Goal: Complete application form

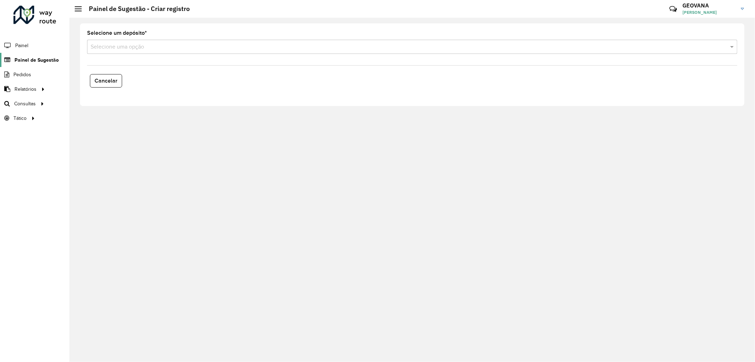
click at [47, 56] on span "Painel de Sugestão" at bounding box center [37, 59] width 44 height 7
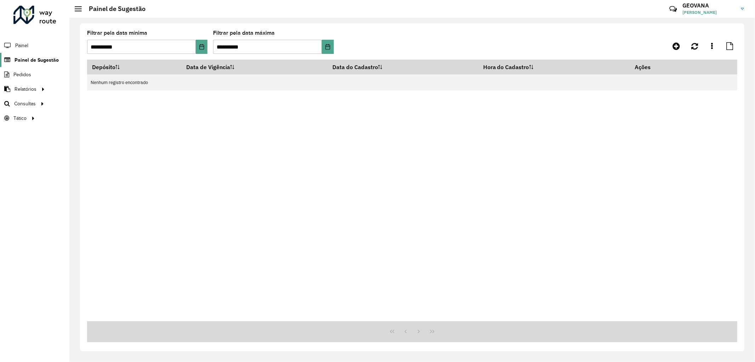
click at [46, 58] on span "Painel de Sugestão" at bounding box center [37, 59] width 44 height 7
click at [36, 58] on span "Painel de Sugestão" at bounding box center [37, 59] width 44 height 7
click at [36, 53] on link "Painel de Sugestão" at bounding box center [29, 60] width 59 height 14
click at [35, 59] on span "Painel de Sugestão" at bounding box center [37, 59] width 44 height 7
click at [231, 191] on div "Depósito Data de Vigência Data do Cadastro Hora do Cadastro Ações Nenhum regist…" at bounding box center [412, 189] width 651 height 261
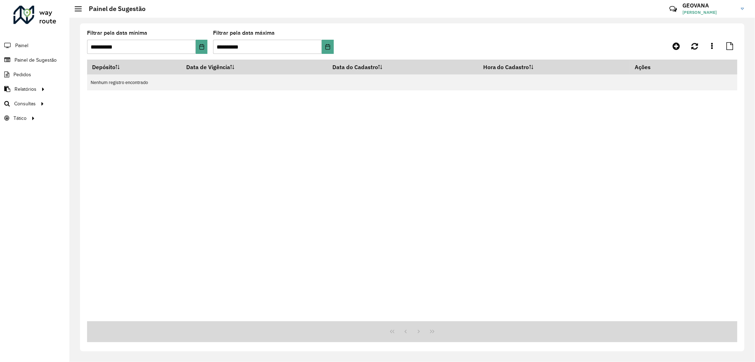
click at [35, 52] on li "Painel" at bounding box center [34, 45] width 69 height 15
click at [36, 55] on link "Painel de Sugestão" at bounding box center [29, 60] width 59 height 14
click at [36, 57] on span "Painel de Sugestão" at bounding box center [37, 59] width 44 height 7
click at [299, 178] on div "Depósito Data de Vigência Data do Cadastro Hora do Cadastro Ações Nenhum regist…" at bounding box center [412, 189] width 651 height 261
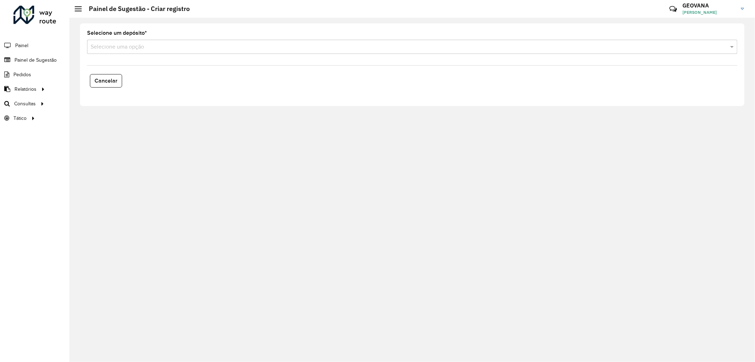
click at [141, 44] on input "text" at bounding box center [405, 47] width 629 height 8
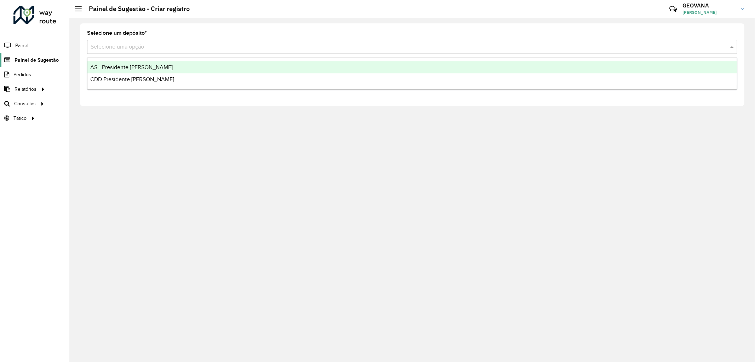
click at [43, 59] on span "Painel de Sugestão" at bounding box center [37, 59] width 44 height 7
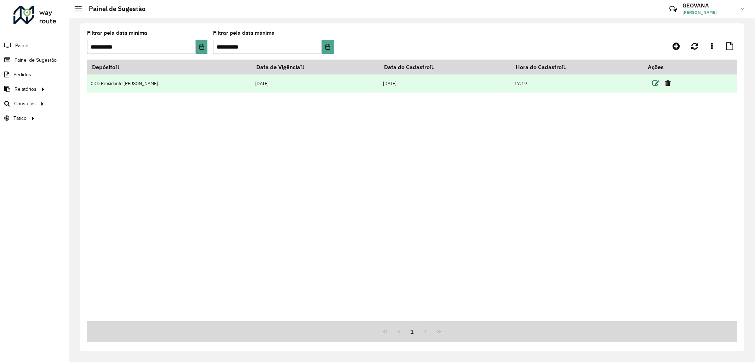
click at [653, 84] on icon at bounding box center [656, 83] width 7 height 7
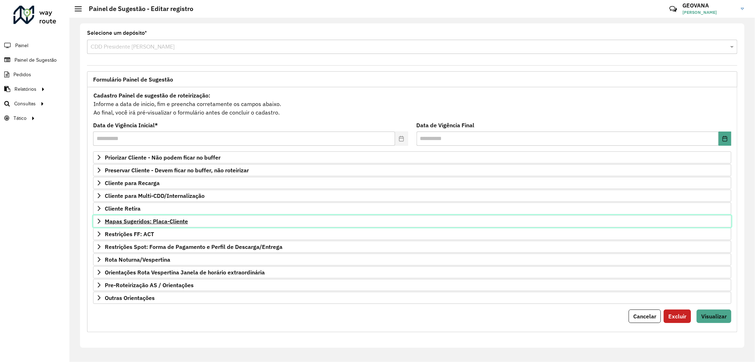
click at [153, 219] on span "Mapas Sugeridos: Placa-Cliente" at bounding box center [146, 221] width 83 height 6
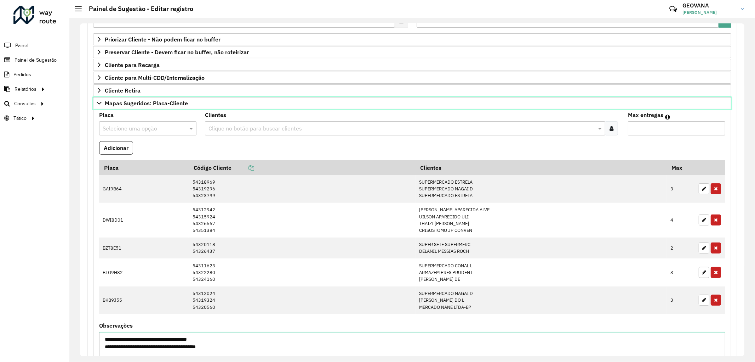
scroll to position [197, 0]
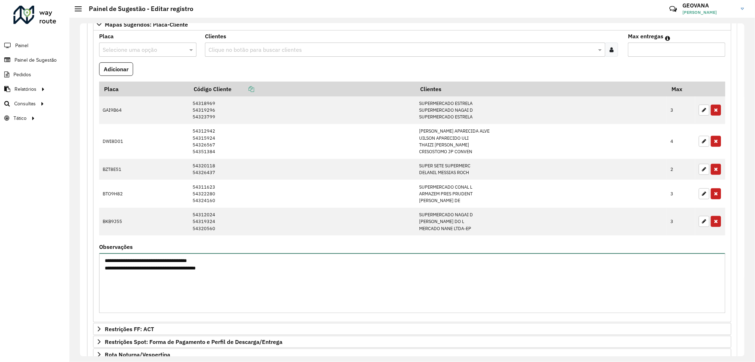
drag, startPoint x: 212, startPoint y: 260, endPoint x: 104, endPoint y: 263, distance: 108.4
click at [104, 263] on textarea "**********" at bounding box center [412, 283] width 627 height 60
click at [120, 268] on textarea "**********" at bounding box center [412, 283] width 627 height 60
click at [102, 269] on textarea "**********" at bounding box center [412, 283] width 627 height 60
click at [104, 259] on textarea "**********" at bounding box center [412, 283] width 627 height 60
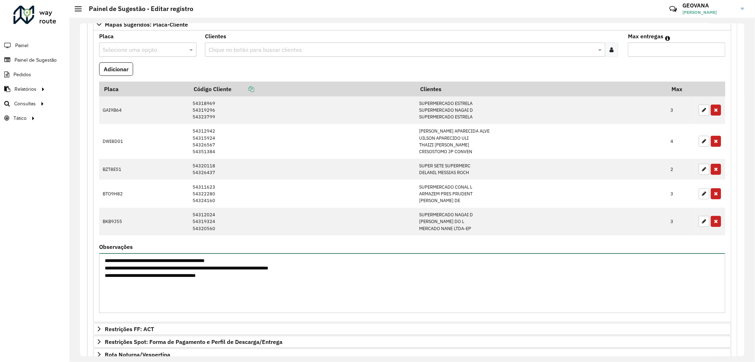
click at [189, 277] on textarea "**********" at bounding box center [412, 283] width 627 height 60
type textarea "**********"
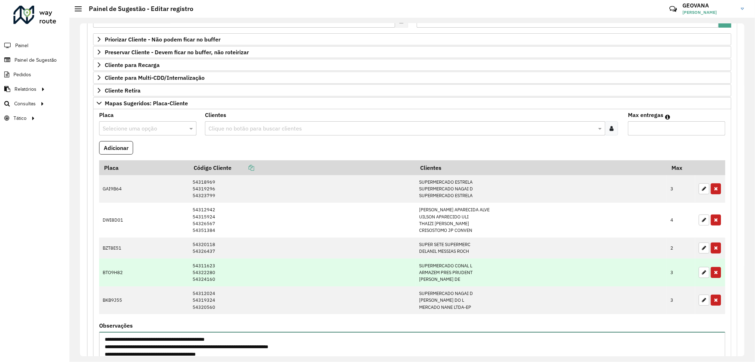
scroll to position [39, 0]
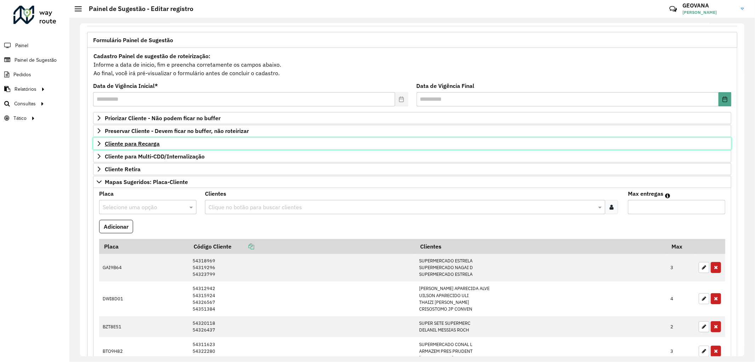
click at [143, 146] on span "Cliente para Recarga" at bounding box center [132, 144] width 55 height 6
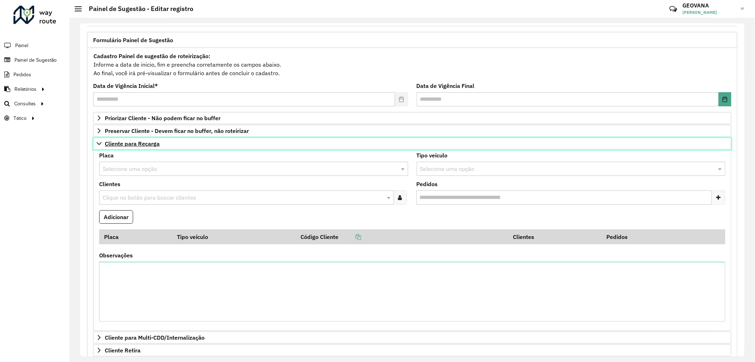
click at [143, 145] on span "Cliente para Recarga" at bounding box center [132, 144] width 55 height 6
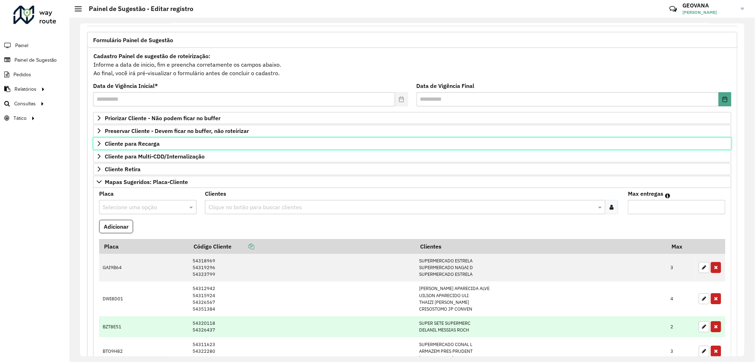
scroll to position [197, 0]
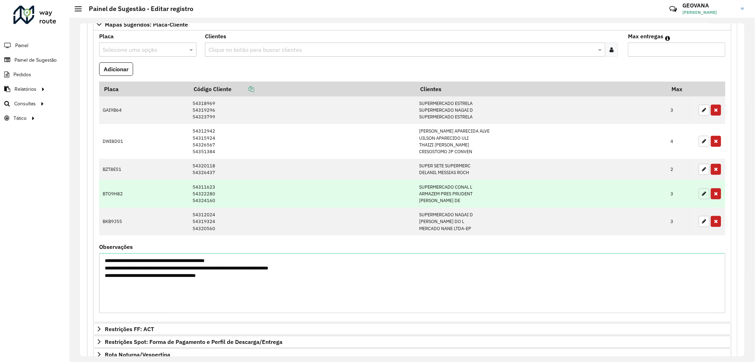
click at [702, 194] on icon "button" at bounding box center [704, 193] width 4 height 5
type input "*"
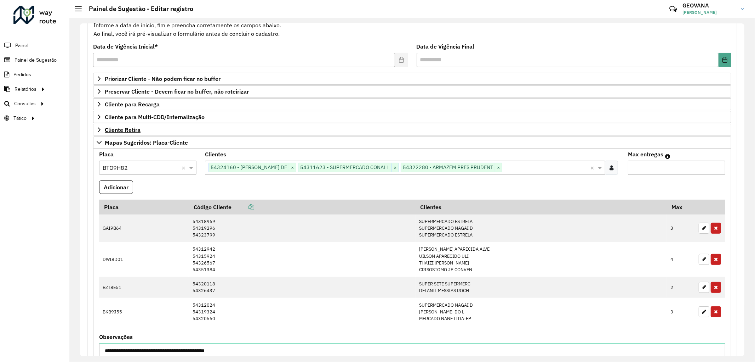
scroll to position [39, 0]
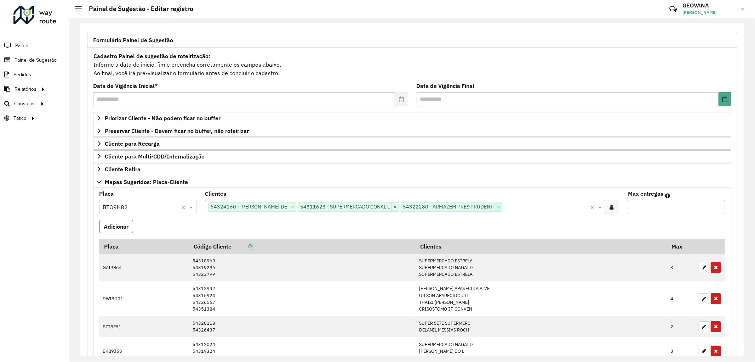
click at [502, 209] on span "×" at bounding box center [498, 207] width 7 height 8
click at [296, 209] on span "×" at bounding box center [292, 207] width 7 height 8
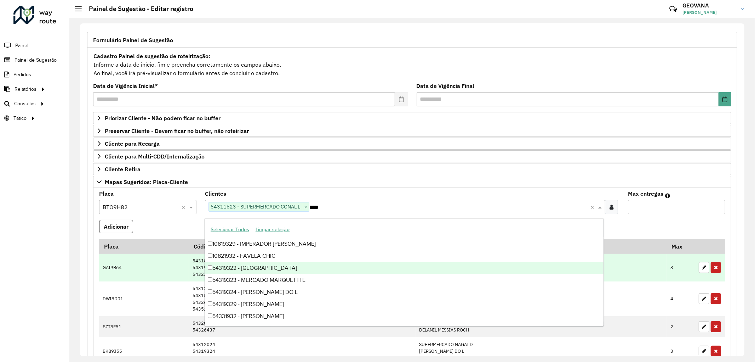
scroll to position [11, 0]
type input "*****"
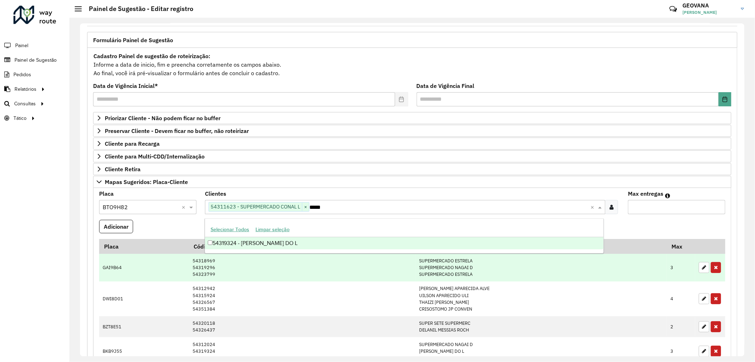
scroll to position [0, 0]
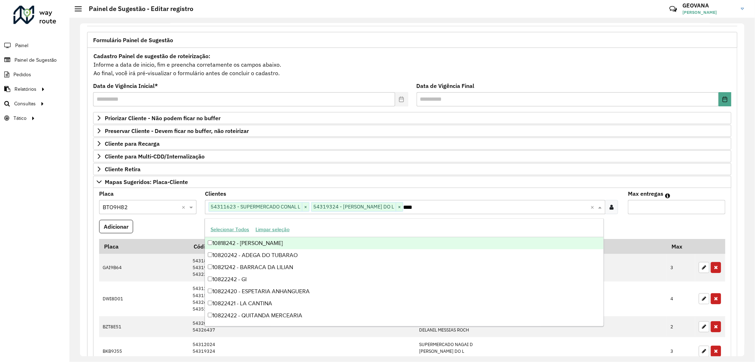
type input "*****"
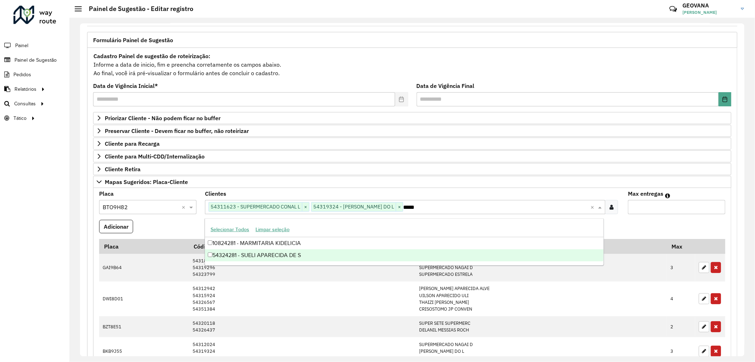
click at [222, 259] on div "54324281 - SUELI APARECIDA DE S" at bounding box center [404, 255] width 399 height 12
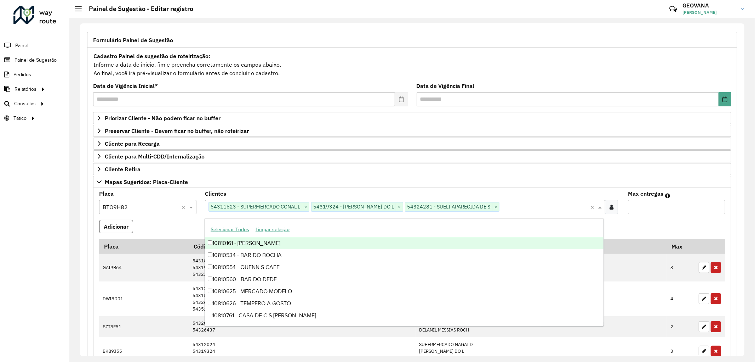
click at [669, 224] on formly-field "Adicionar" at bounding box center [412, 229] width 635 height 19
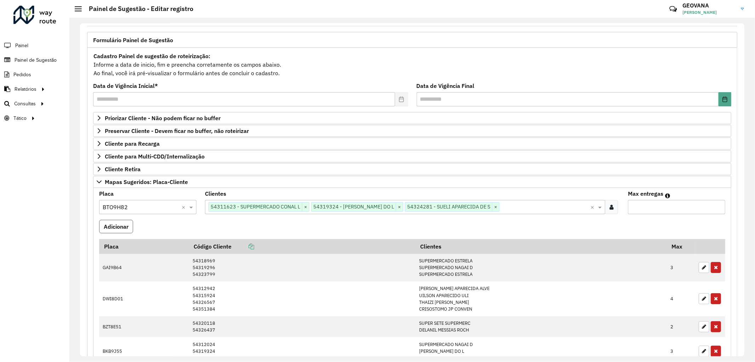
click at [109, 227] on button "Adicionar" at bounding box center [116, 226] width 34 height 13
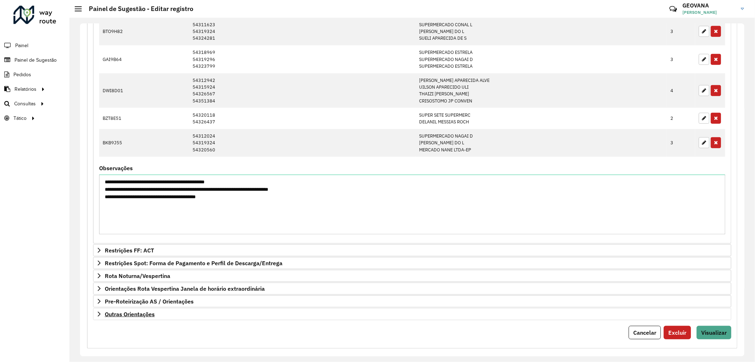
scroll to position [284, 0]
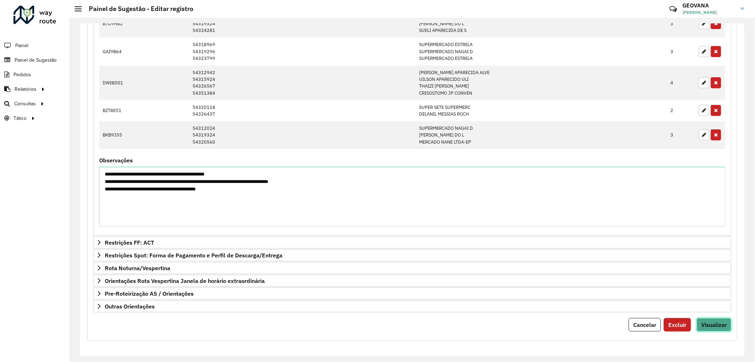
click at [713, 324] on span "Visualizar" at bounding box center [714, 324] width 25 height 7
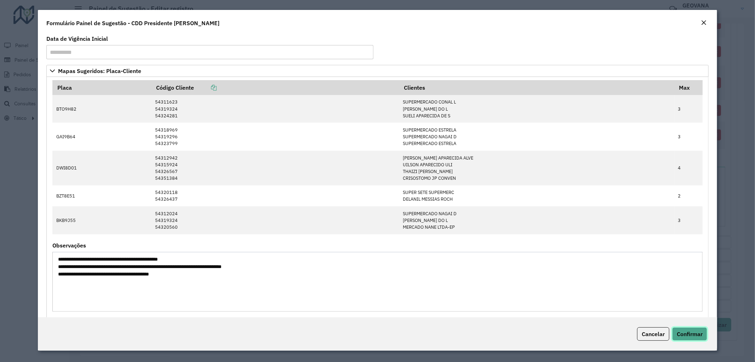
click at [687, 329] on button "Confirmar" at bounding box center [690, 333] width 35 height 13
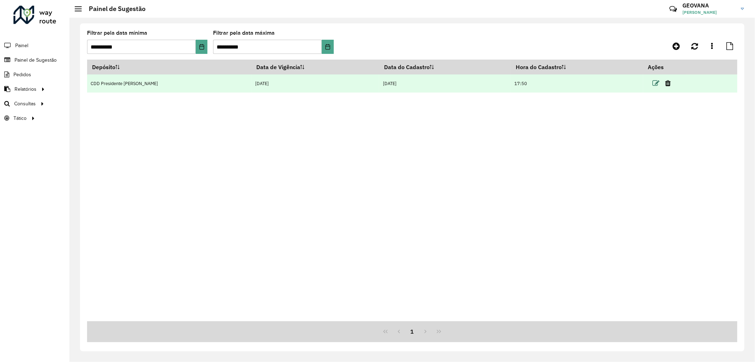
click at [653, 84] on icon at bounding box center [656, 83] width 7 height 7
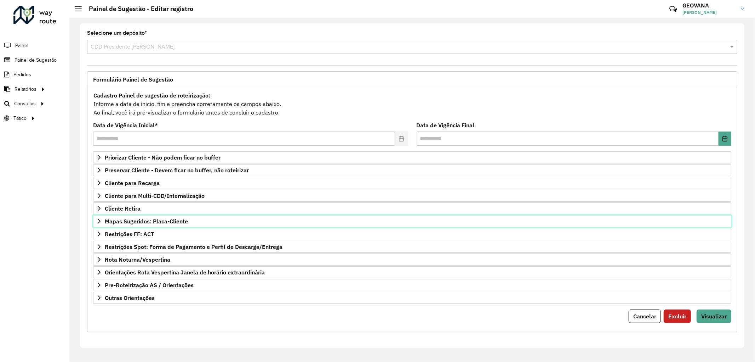
click at [154, 218] on span "Mapas Sugeridos: Placa-Cliente" at bounding box center [146, 221] width 83 height 6
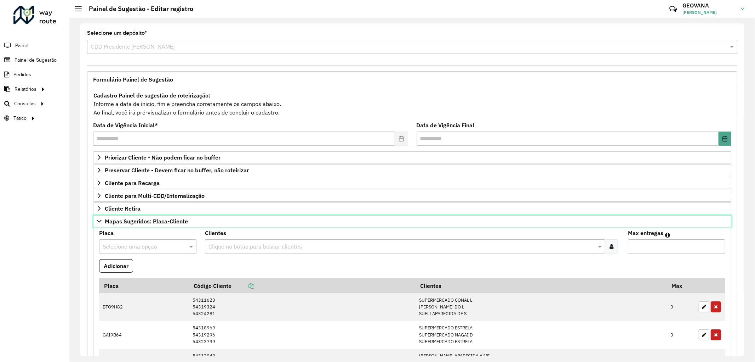
click at [156, 220] on span "Mapas Sugeridos: Placa-Cliente" at bounding box center [146, 221] width 83 height 6
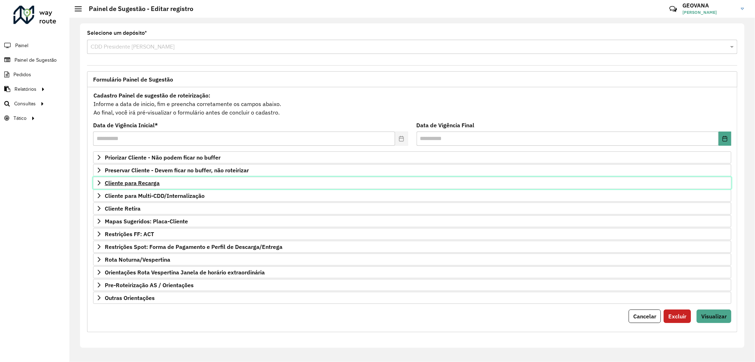
click at [137, 185] on span "Cliente para Recarga" at bounding box center [132, 183] width 55 height 6
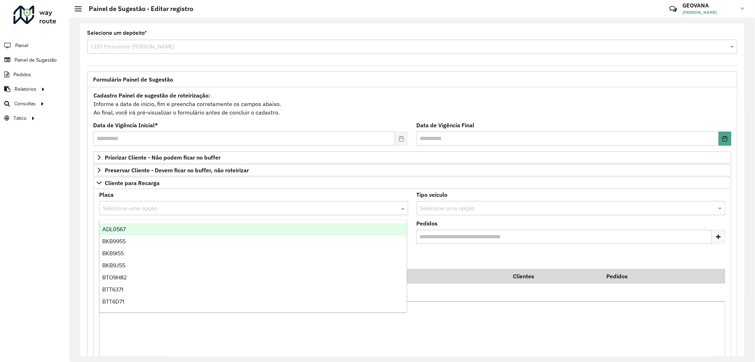
click at [129, 206] on input "text" at bounding box center [247, 208] width 288 height 8
type input "***"
click at [127, 229] on div "REC0001" at bounding box center [253, 229] width 307 height 12
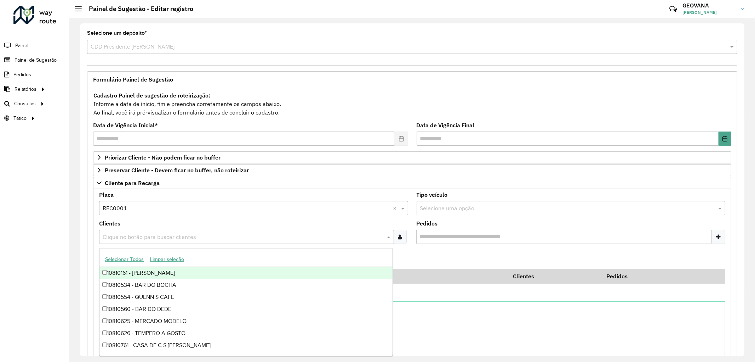
click at [125, 237] on input "text" at bounding box center [243, 237] width 284 height 8
type input "*****"
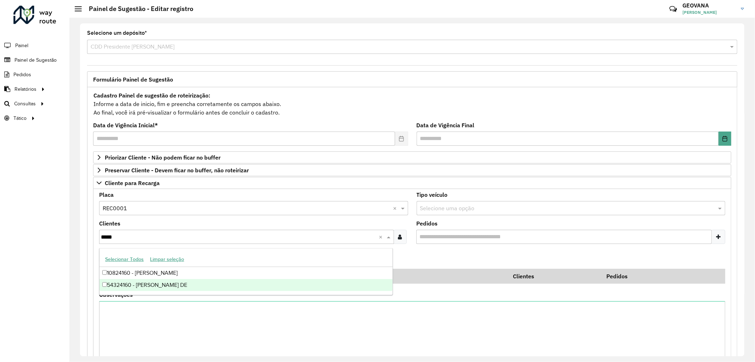
click at [140, 288] on div "54324160 - [PERSON_NAME] DE" at bounding box center [246, 285] width 293 height 12
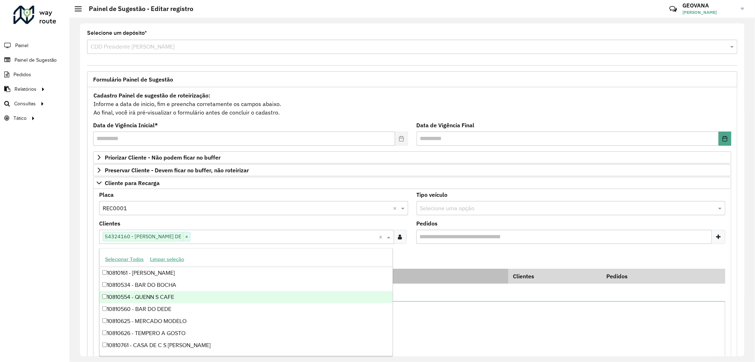
click at [442, 270] on th "Código Cliente" at bounding box center [402, 275] width 212 height 15
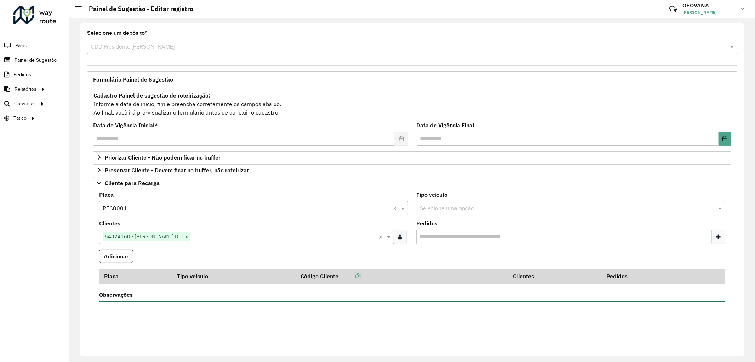
click at [159, 316] on textarea "Observações" at bounding box center [412, 331] width 627 height 60
type textarea "**********"
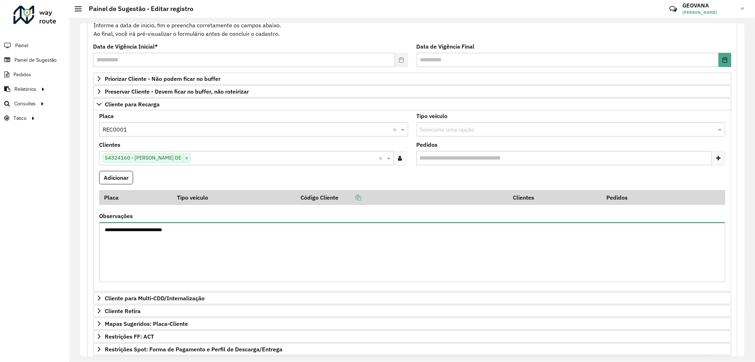
scroll to position [174, 0]
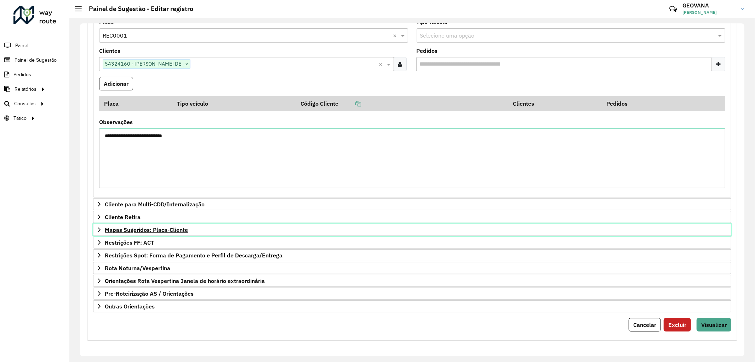
click at [154, 225] on link "Mapas Sugeridos: Placa-Cliente" at bounding box center [412, 229] width 639 height 12
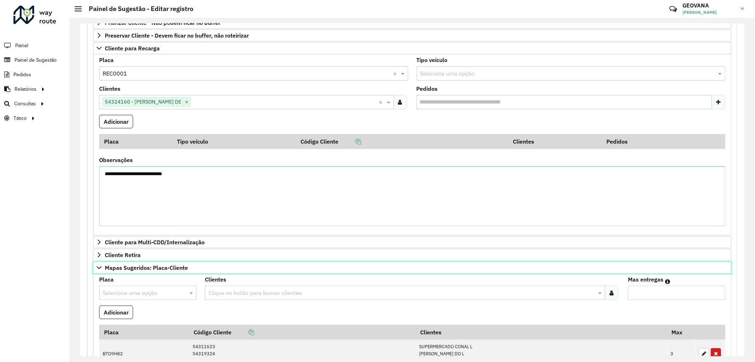
scroll to position [56, 0]
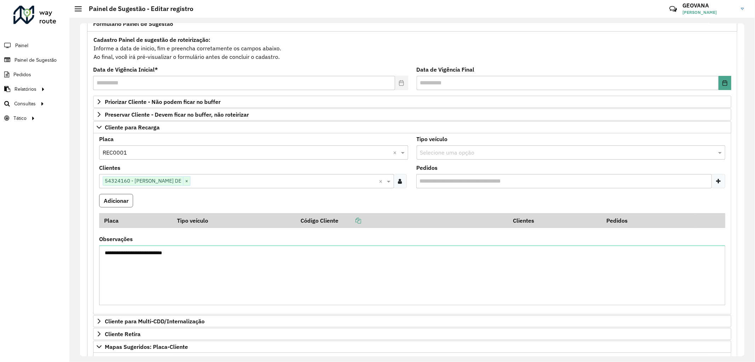
click at [118, 207] on button "Adicionar" at bounding box center [116, 200] width 34 height 13
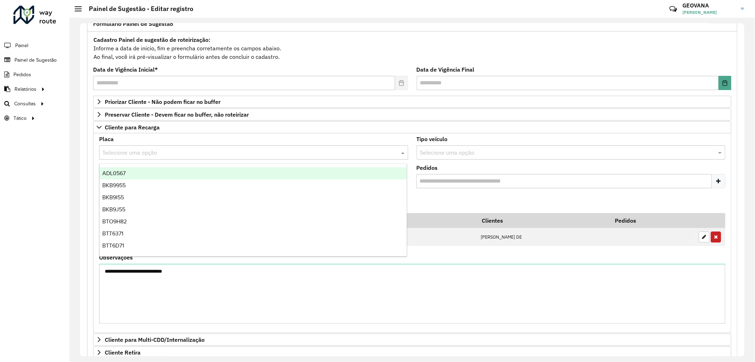
click at [126, 152] on input "text" at bounding box center [247, 152] width 288 height 8
type input "***"
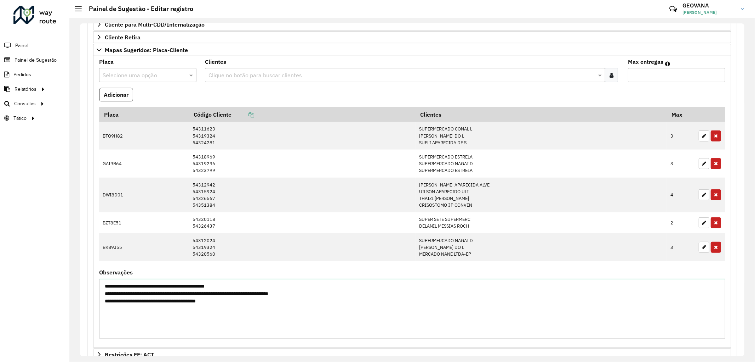
scroll to position [484, 0]
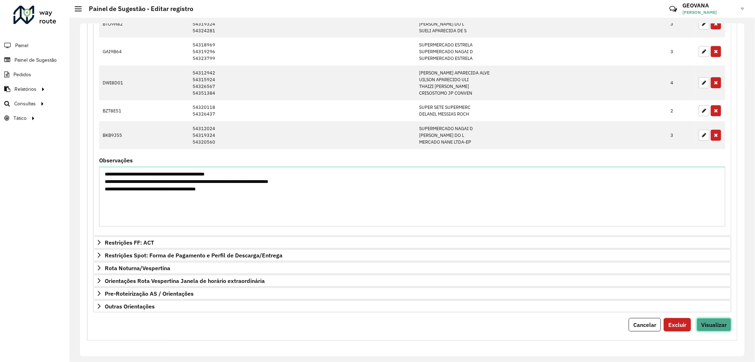
click at [702, 323] on span "Visualizar" at bounding box center [714, 324] width 25 height 7
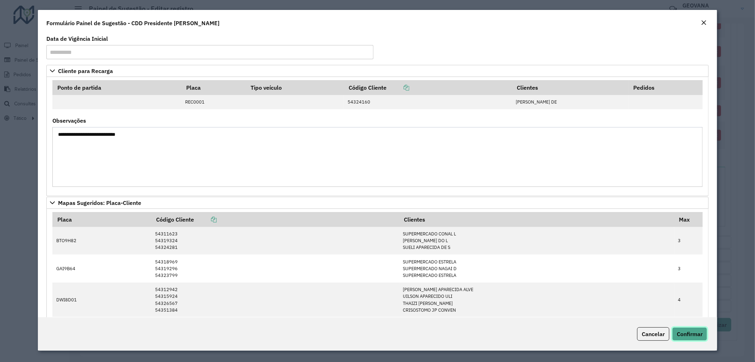
click at [696, 332] on span "Confirmar" at bounding box center [690, 333] width 26 height 7
